Goal: Task Accomplishment & Management: Complete application form

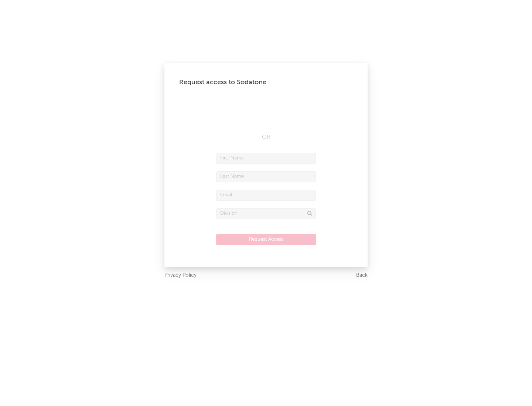
click at [266, 158] on input "text" at bounding box center [266, 158] width 100 height 11
type input "[PERSON_NAME]"
click at [266, 177] on input "text" at bounding box center [266, 176] width 100 height 11
type input "[PERSON_NAME]"
click at [266, 195] on input "text" at bounding box center [266, 195] width 100 height 11
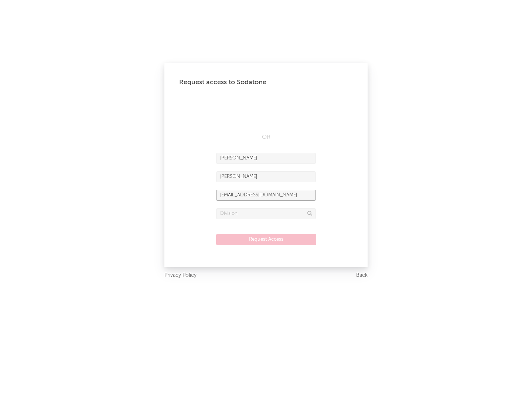
type input "[EMAIL_ADDRESS][DOMAIN_NAME]"
click at [266, 214] on input "text" at bounding box center [266, 213] width 100 height 11
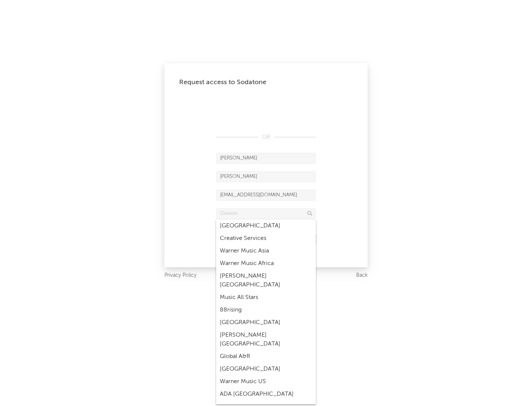
click at [266, 291] on div "Music All Stars" at bounding box center [266, 297] width 100 height 13
type input "Music All Stars"
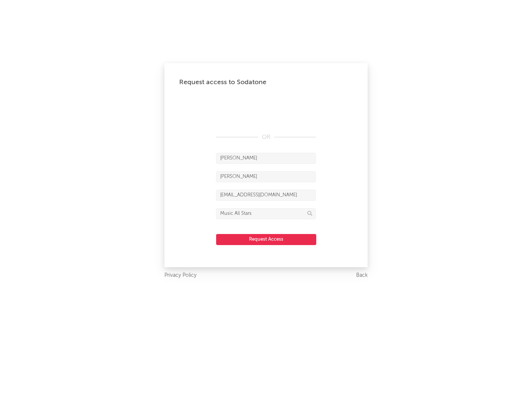
click at [266, 239] on button "Request Access" at bounding box center [266, 239] width 100 height 11
